Goal: Complete application form

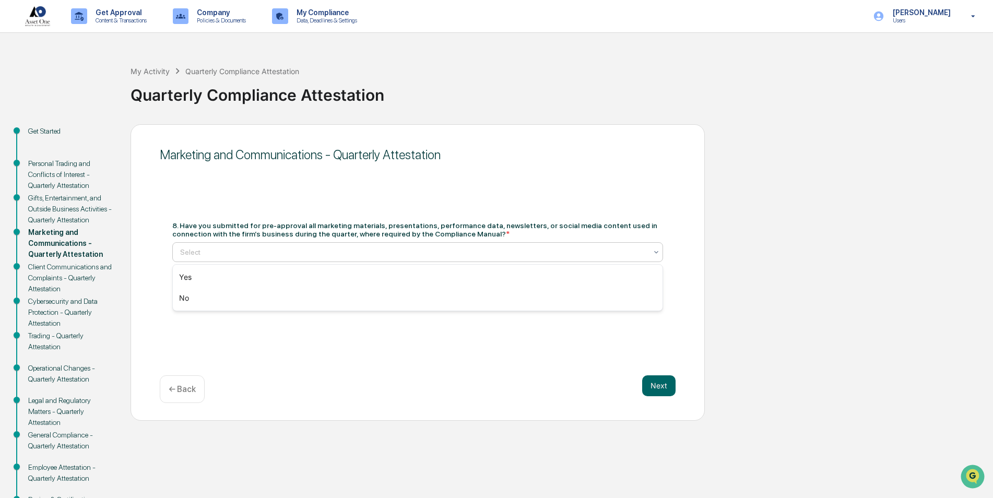
click at [221, 256] on div at bounding box center [413, 252] width 467 height 10
click at [195, 276] on div "Yes" at bounding box center [418, 277] width 490 height 21
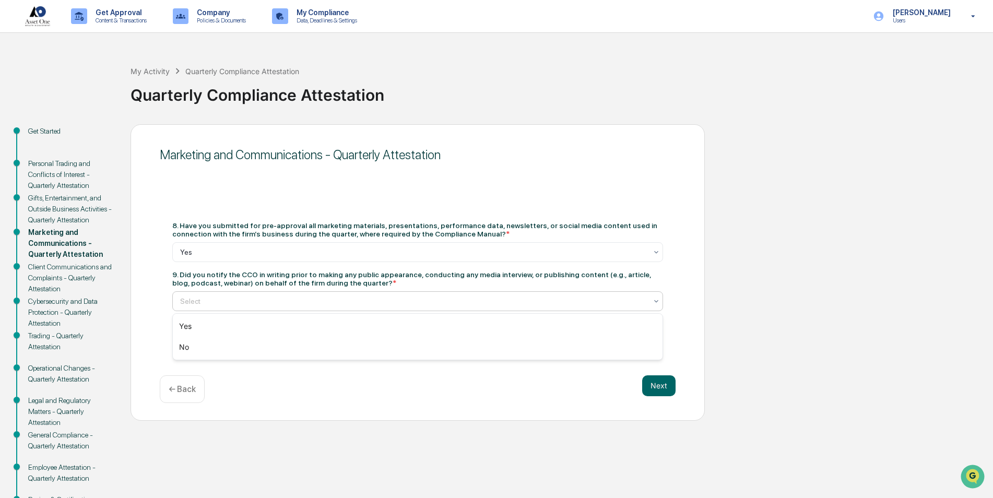
click at [192, 304] on div at bounding box center [413, 301] width 467 height 10
click at [189, 329] on div "Yes" at bounding box center [418, 326] width 490 height 21
click at [663, 388] on button "Next" at bounding box center [658, 385] width 33 height 21
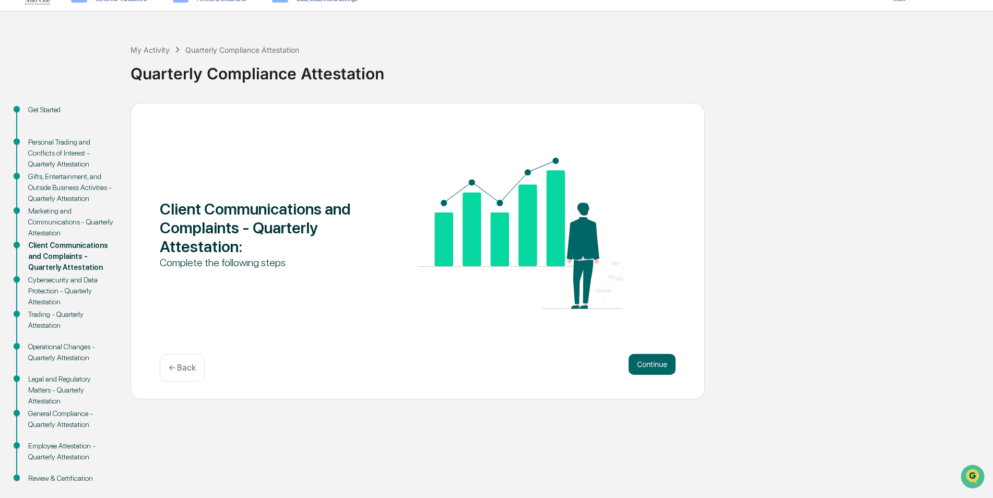
scroll to position [39, 0]
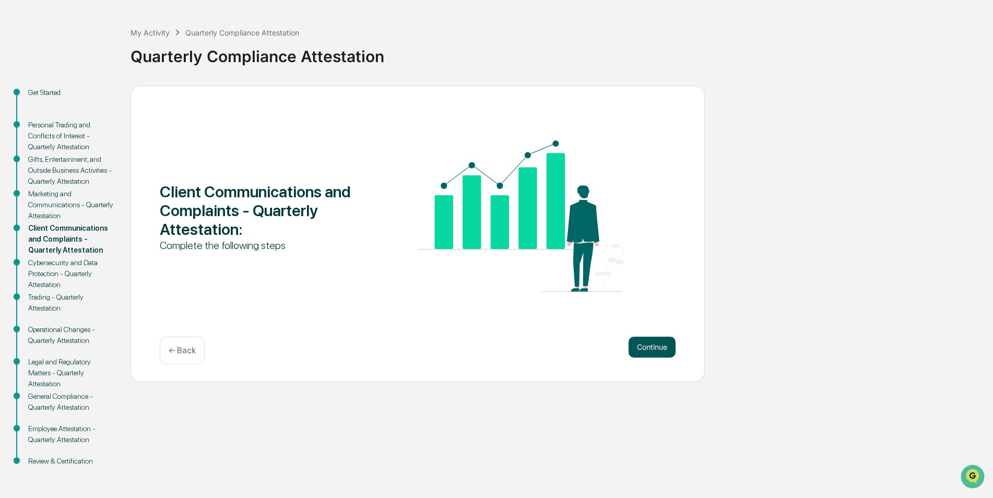
click at [646, 341] on button "Continue" at bounding box center [651, 347] width 47 height 21
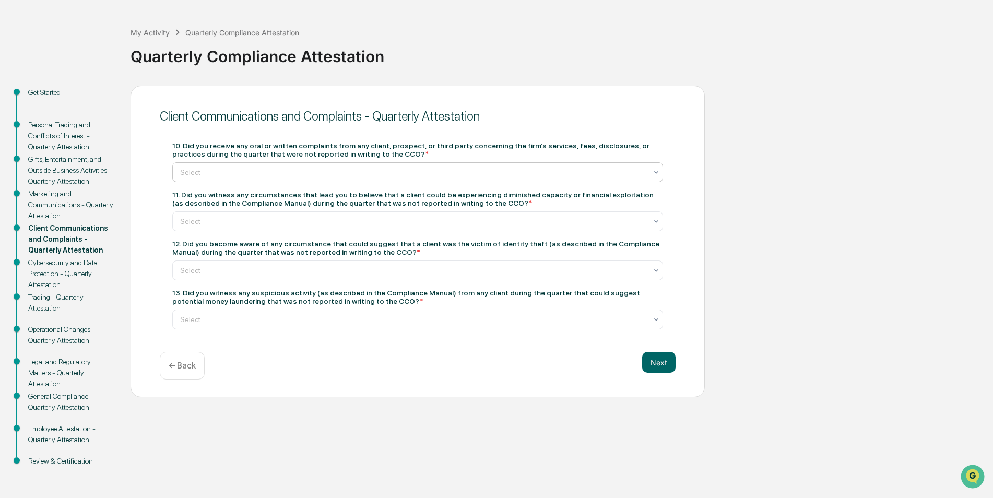
click at [203, 179] on div "Select" at bounding box center [413, 172] width 477 height 15
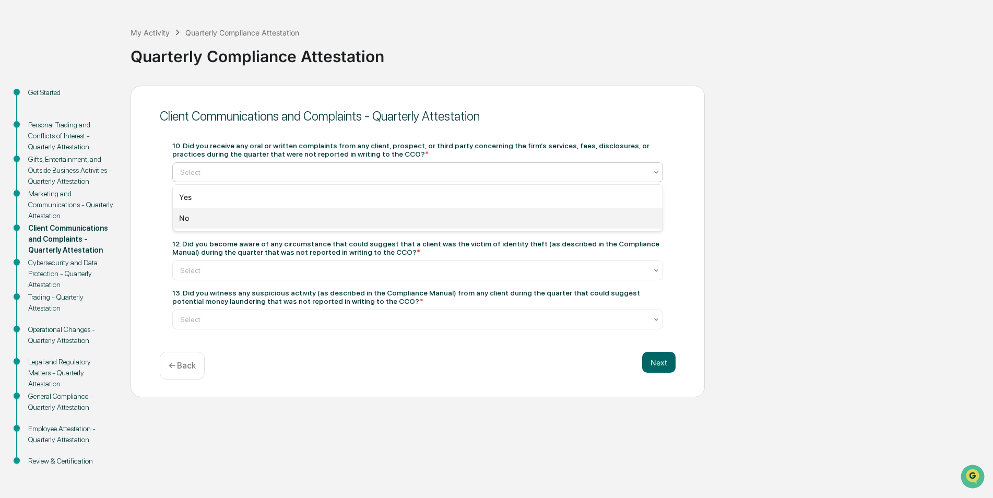
click at [187, 218] on div "No" at bounding box center [418, 218] width 490 height 21
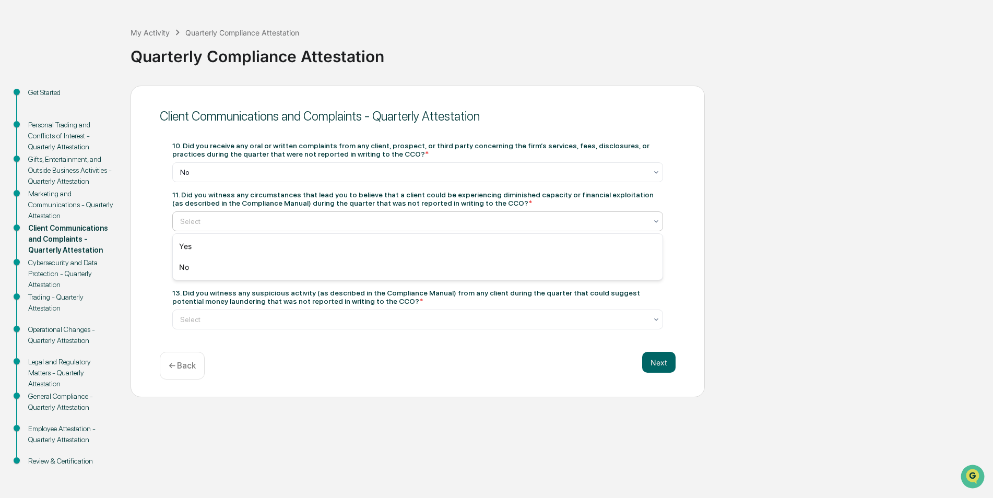
click at [212, 221] on div at bounding box center [413, 221] width 467 height 10
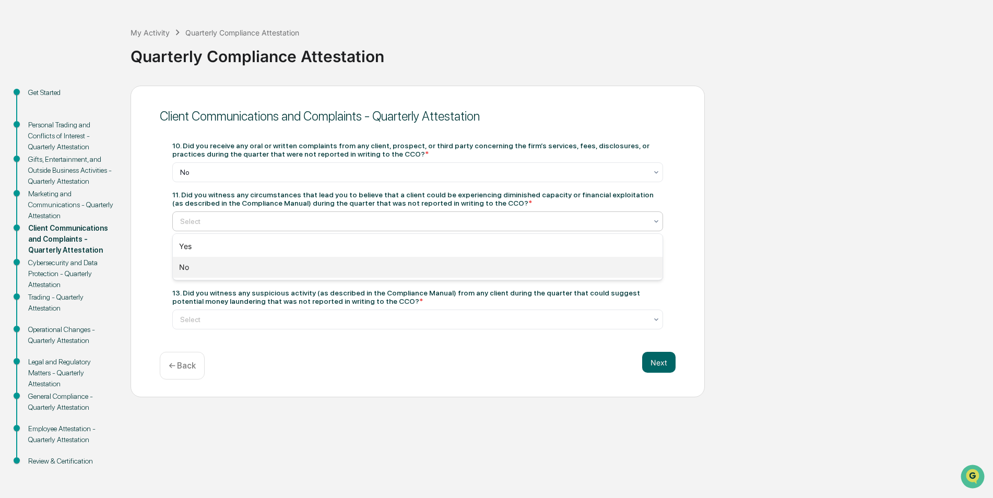
click at [186, 271] on div "No" at bounding box center [418, 267] width 490 height 21
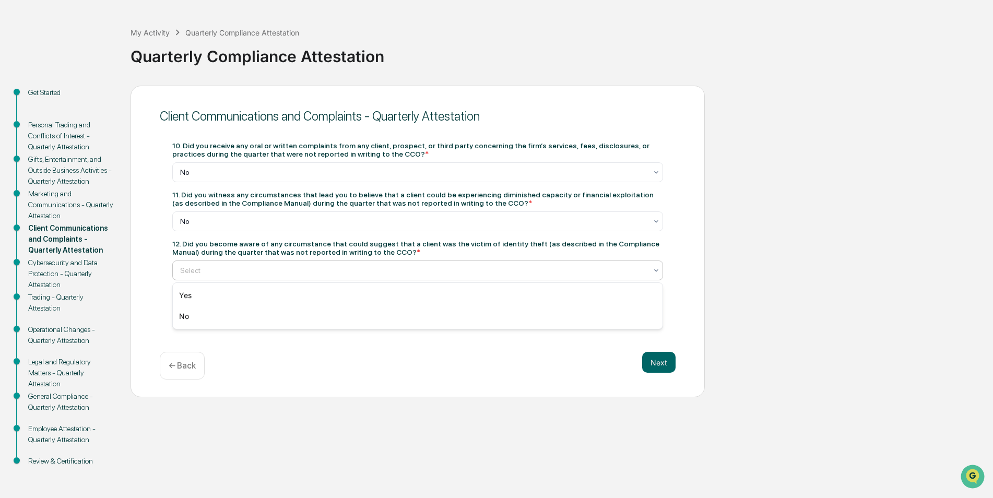
click at [195, 278] on div "Select" at bounding box center [417, 270] width 491 height 20
click at [191, 313] on div "No" at bounding box center [418, 316] width 490 height 21
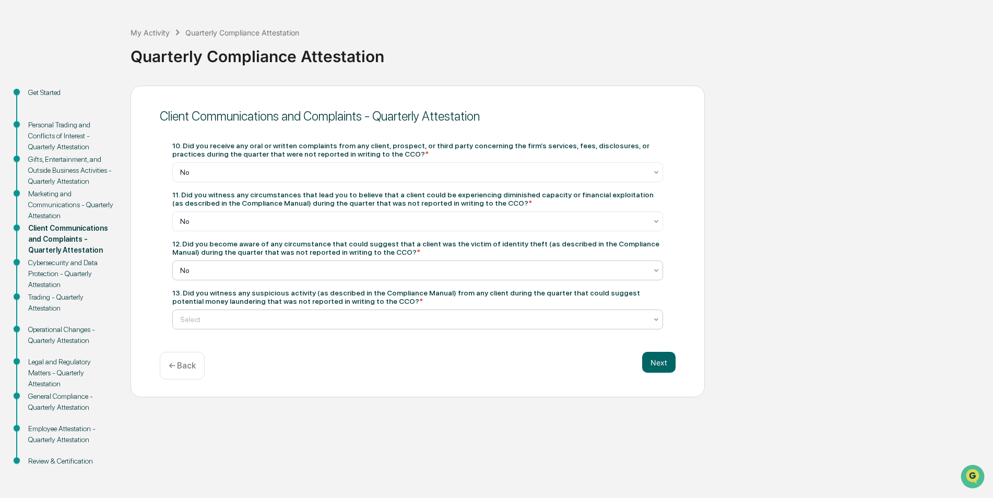
click at [210, 324] on div at bounding box center [413, 319] width 467 height 10
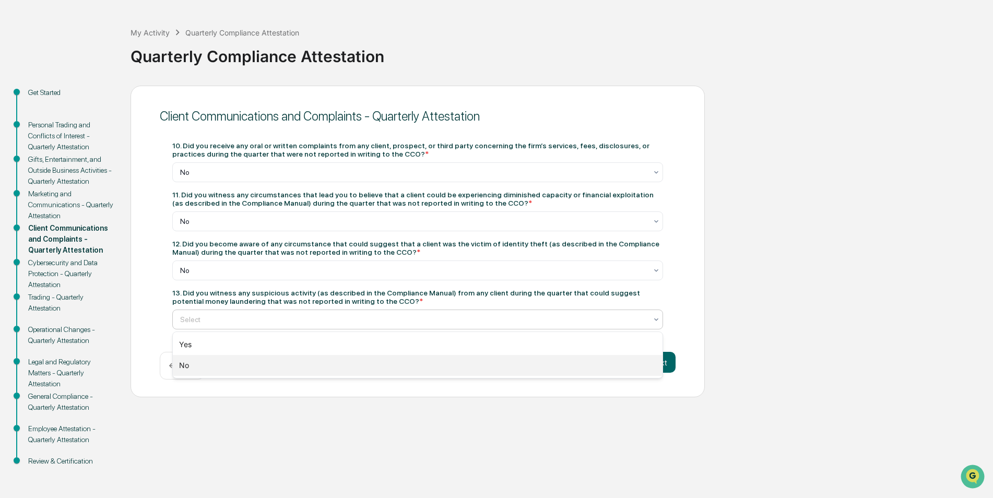
click at [200, 369] on div "No" at bounding box center [418, 365] width 490 height 21
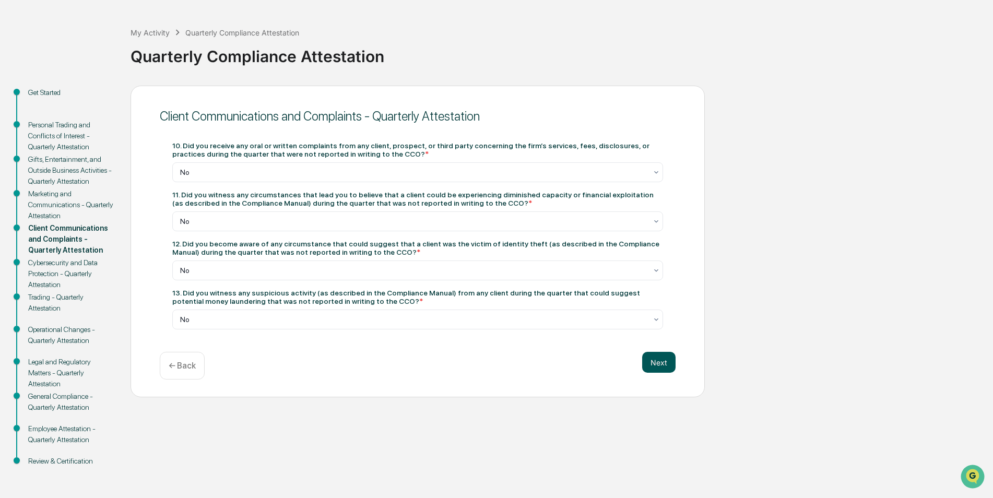
click at [669, 363] on button "Next" at bounding box center [658, 362] width 33 height 21
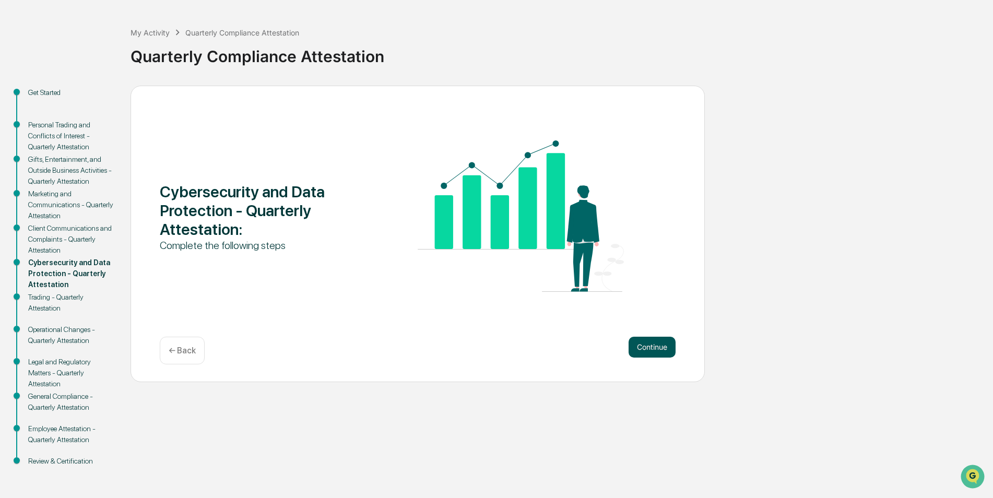
click at [653, 347] on button "Continue" at bounding box center [651, 347] width 47 height 21
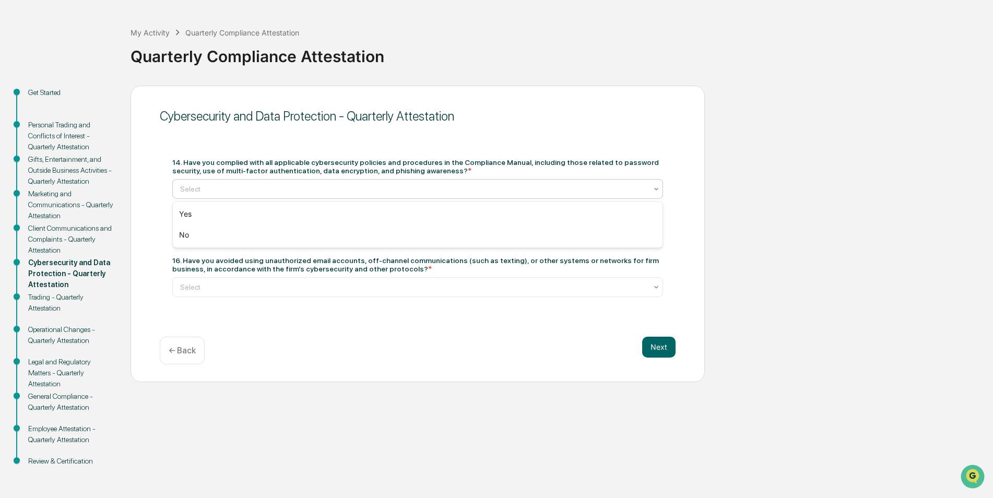
click at [208, 195] on div "Select" at bounding box center [413, 189] width 477 height 15
click at [203, 216] on div "Yes" at bounding box center [418, 214] width 490 height 21
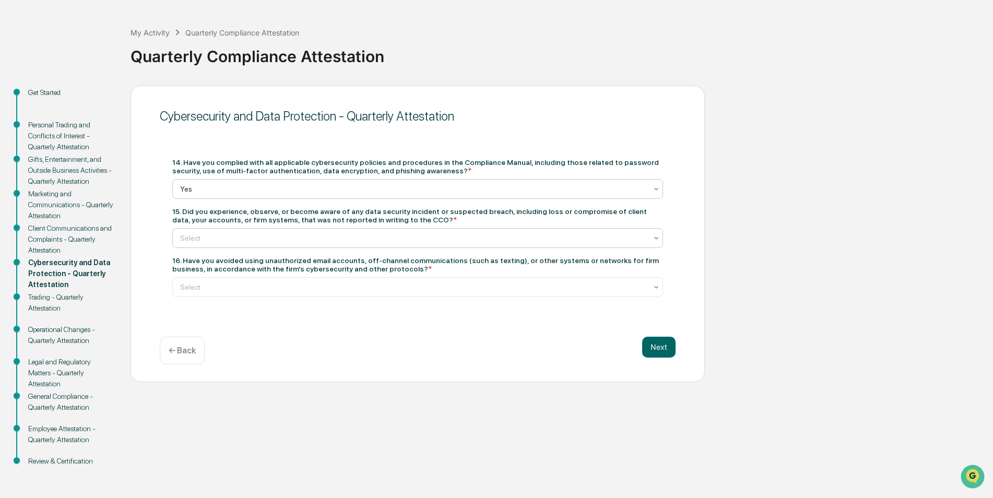
click at [203, 242] on div at bounding box center [413, 238] width 467 height 10
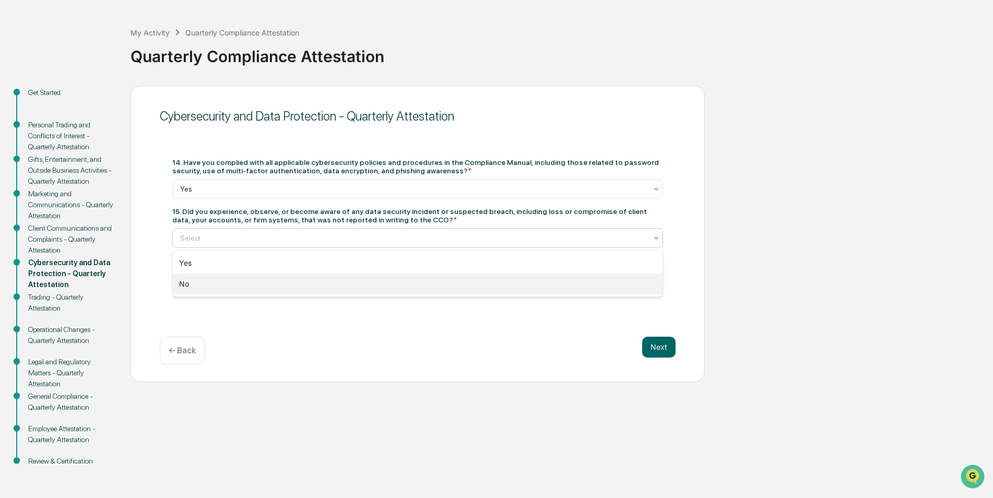
click at [192, 286] on div "No" at bounding box center [418, 283] width 490 height 21
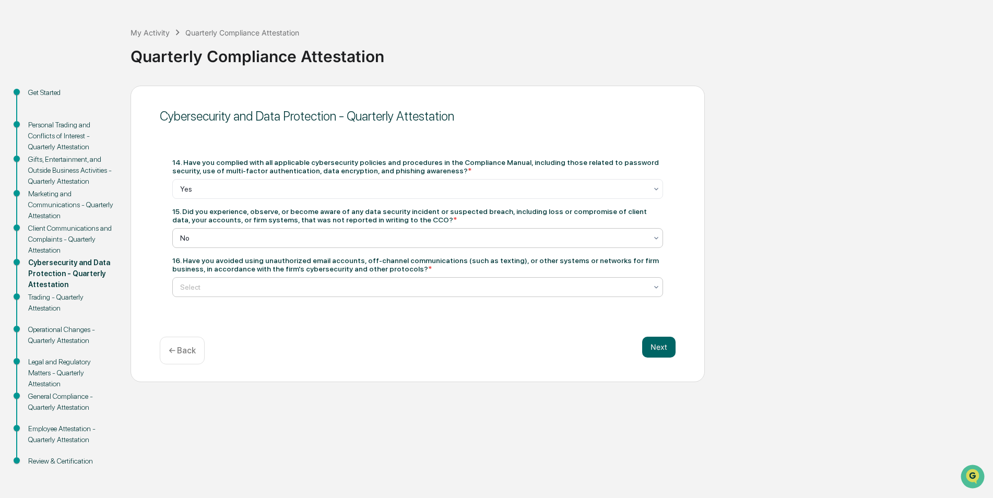
click at [199, 289] on div at bounding box center [413, 287] width 467 height 10
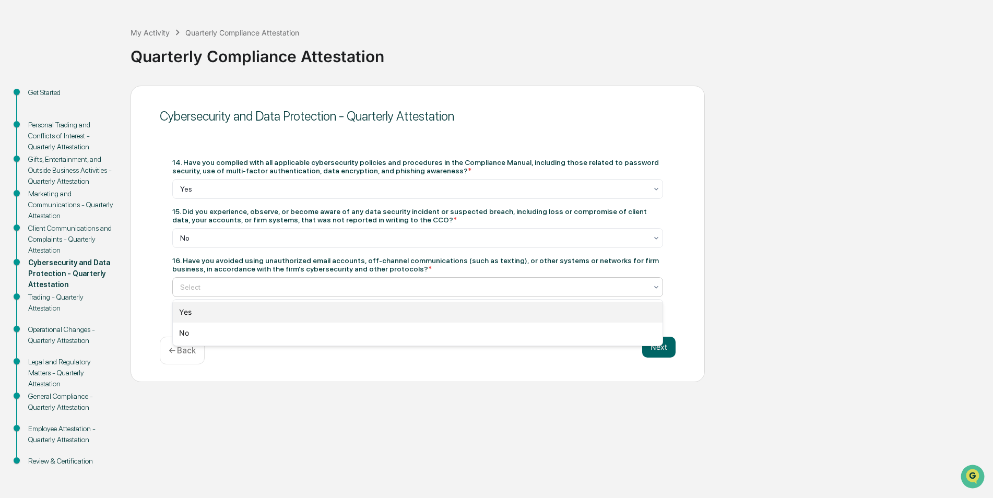
click at [188, 316] on div "Yes" at bounding box center [418, 312] width 490 height 21
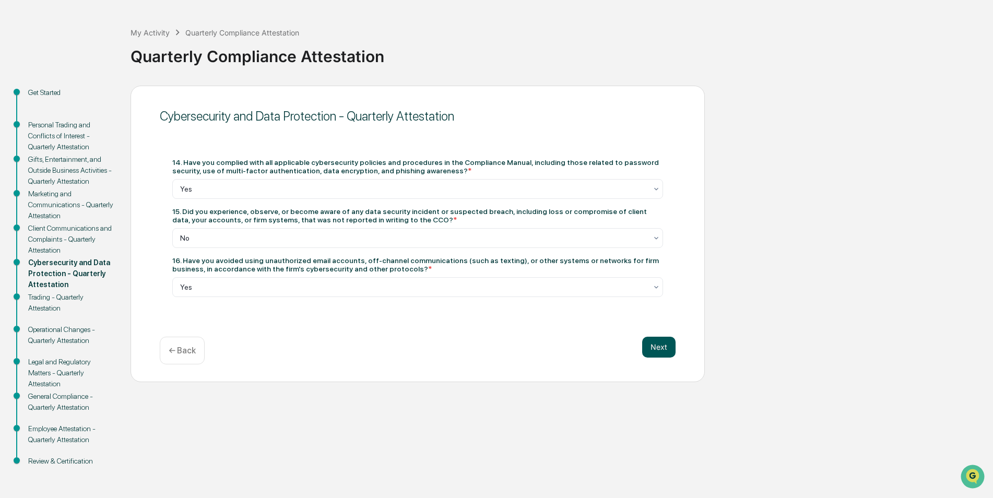
click at [654, 349] on button "Next" at bounding box center [658, 347] width 33 height 21
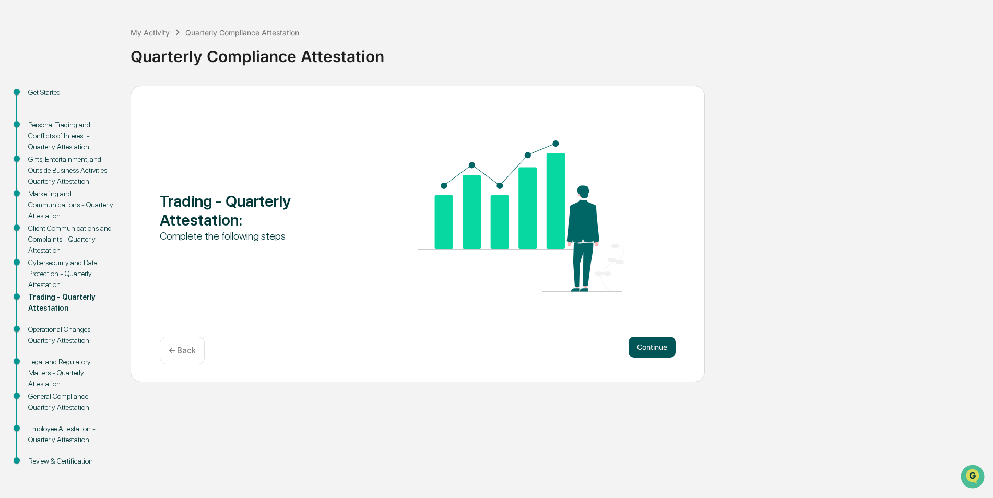
click at [648, 341] on button "Continue" at bounding box center [651, 347] width 47 height 21
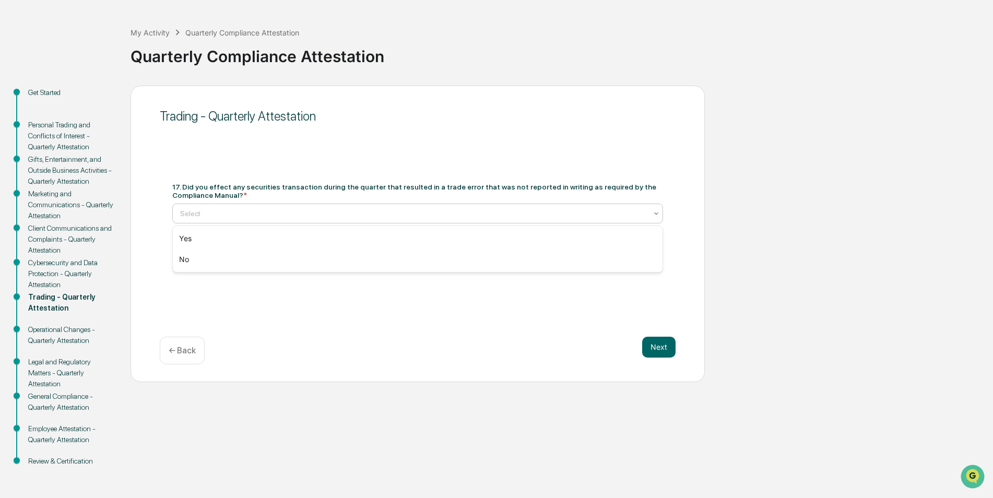
click at [197, 218] on div at bounding box center [413, 213] width 467 height 10
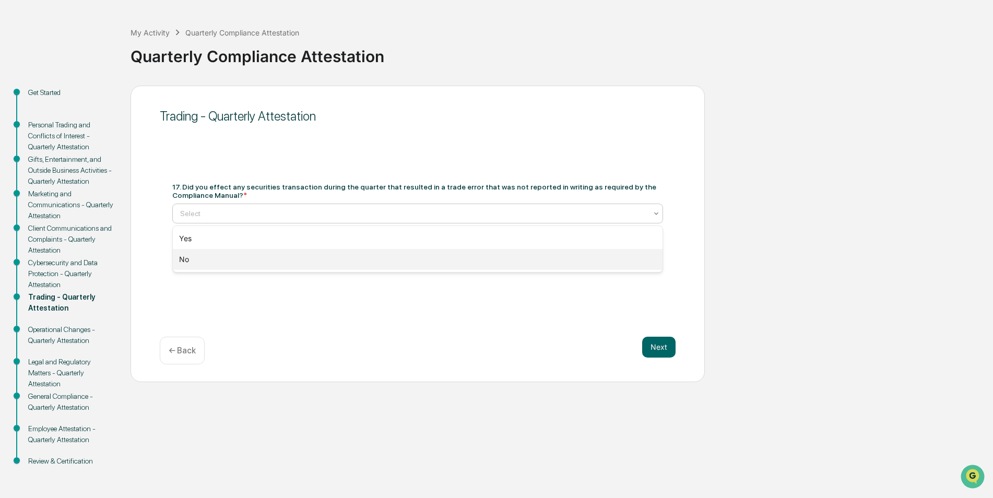
click at [197, 255] on div "No" at bounding box center [418, 259] width 490 height 21
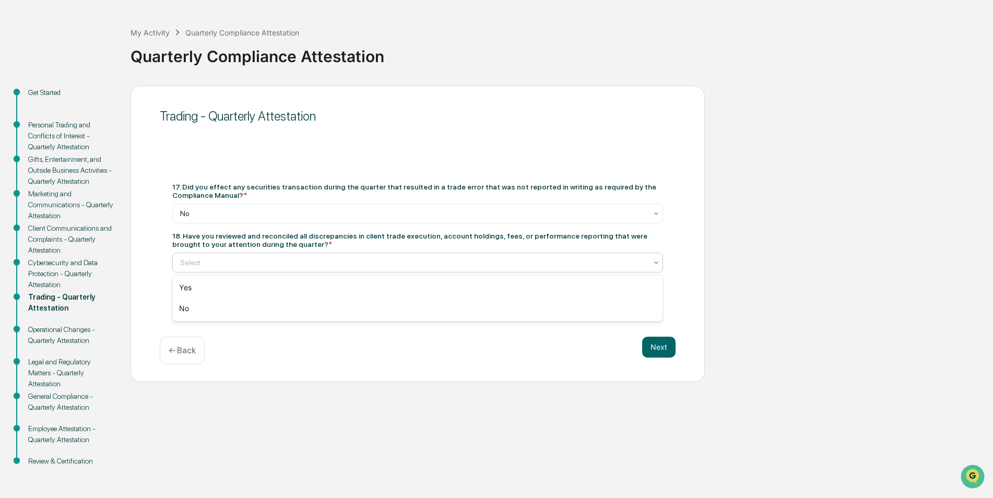
click at [197, 261] on div at bounding box center [413, 262] width 467 height 10
click at [196, 265] on div at bounding box center [413, 262] width 467 height 10
click at [199, 270] on div "Select" at bounding box center [417, 263] width 491 height 20
click at [192, 291] on div "Yes" at bounding box center [418, 287] width 490 height 21
click at [668, 351] on button "Next" at bounding box center [658, 347] width 33 height 21
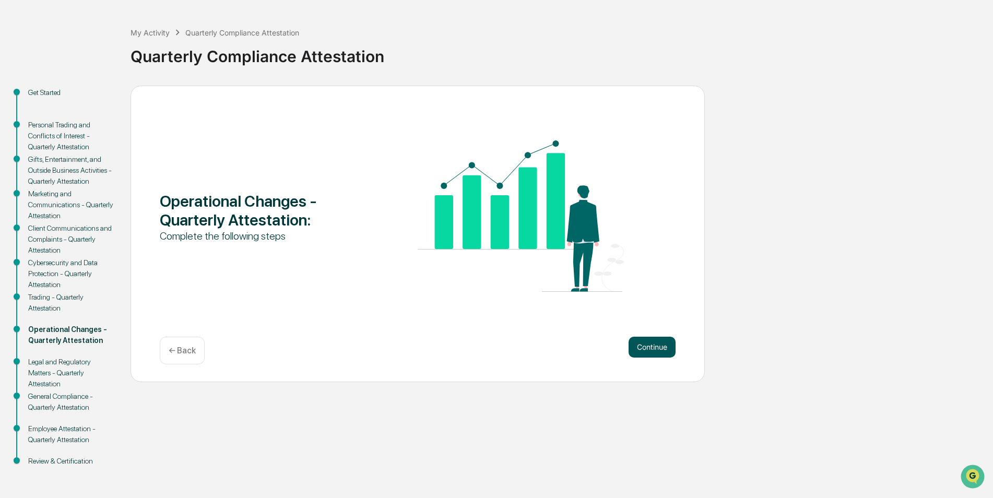
drag, startPoint x: 656, startPoint y: 347, endPoint x: 651, endPoint y: 348, distance: 5.2
click at [651, 348] on button "Continue" at bounding box center [651, 347] width 47 height 21
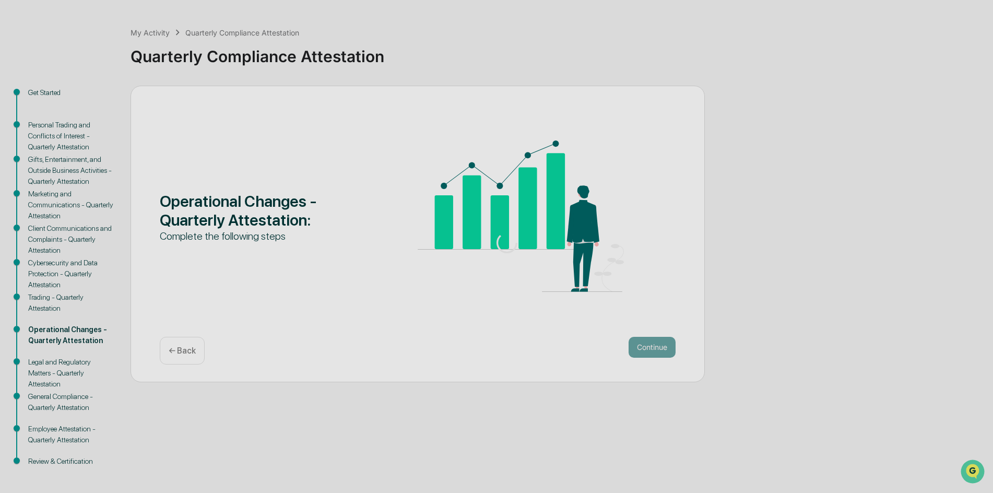
click at [651, 348] on div at bounding box center [507, 242] width 1014 height 563
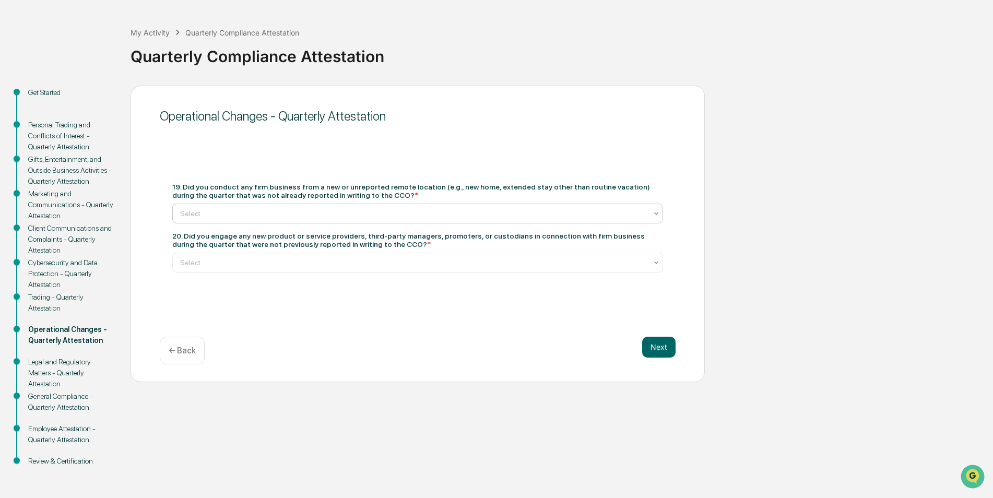
click at [204, 218] on div at bounding box center [413, 213] width 467 height 10
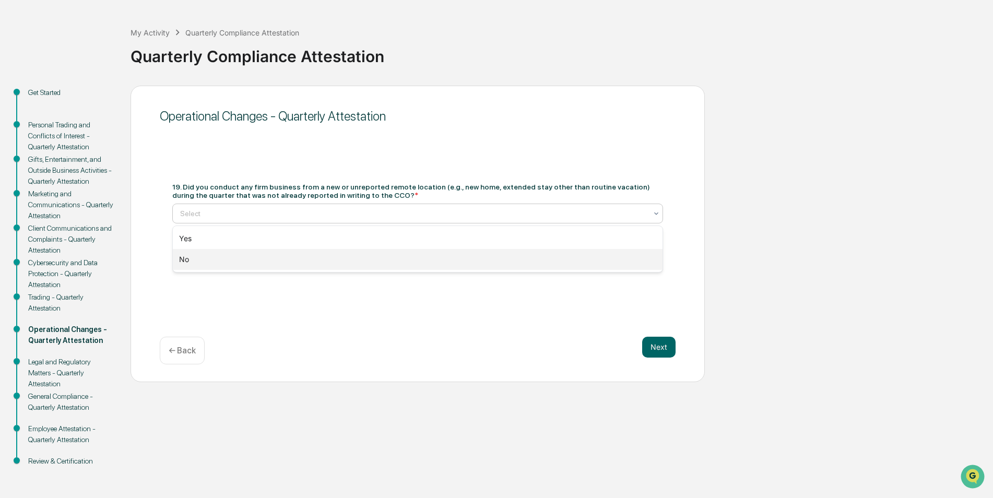
click at [197, 261] on div "No" at bounding box center [418, 259] width 490 height 21
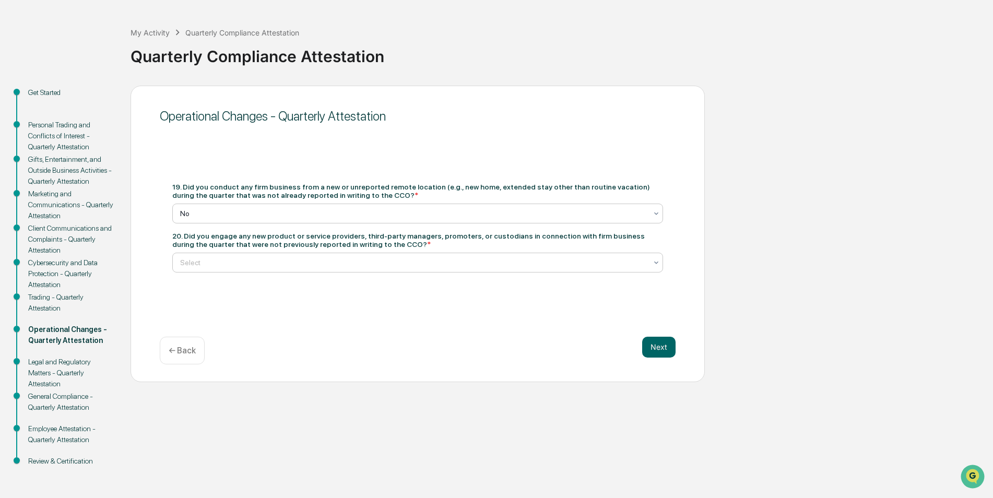
click at [199, 269] on div "Select" at bounding box center [413, 262] width 477 height 15
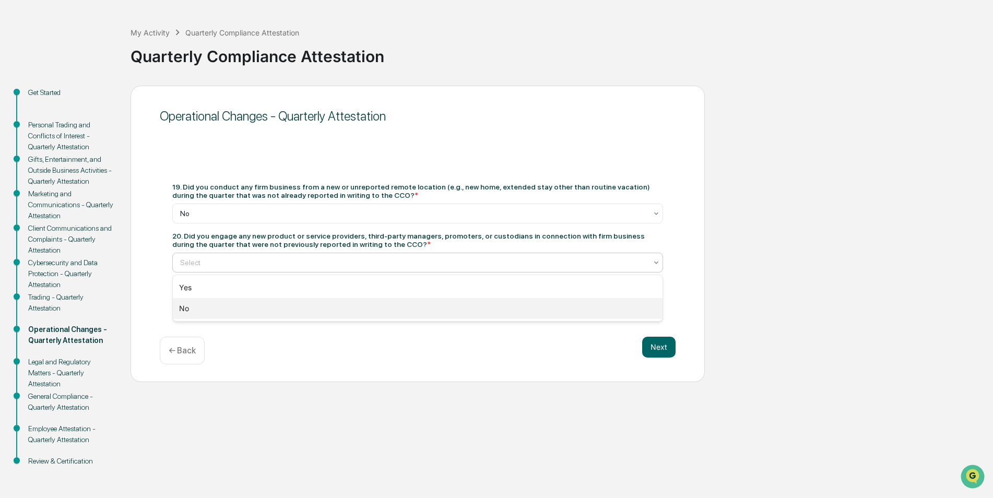
click at [192, 310] on div "No" at bounding box center [418, 308] width 490 height 21
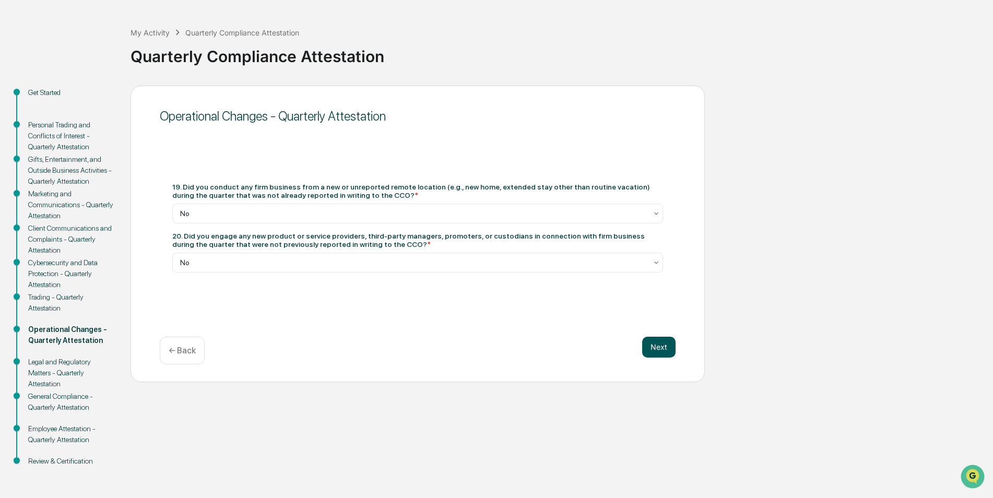
click at [658, 343] on button "Next" at bounding box center [658, 347] width 33 height 21
